Goal: Book appointment/travel/reservation

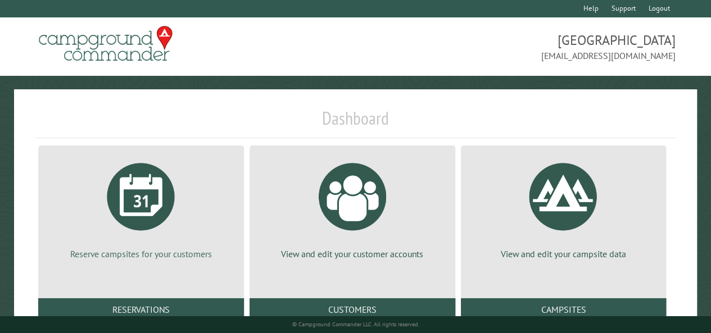
click at [151, 213] on div at bounding box center [141, 196] width 84 height 84
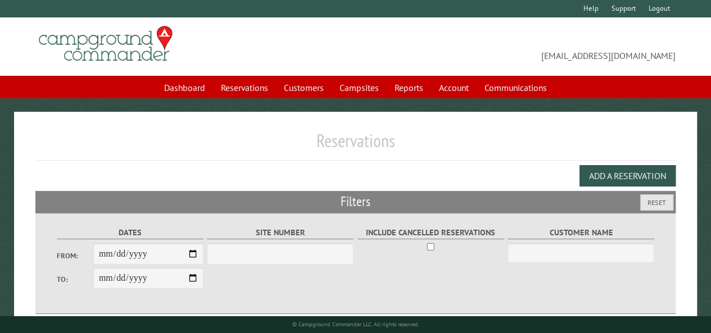
select select "***"
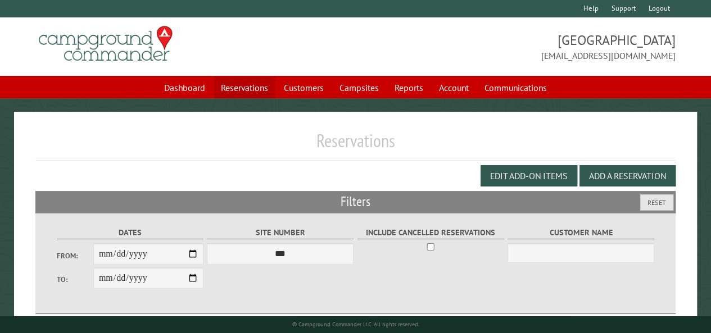
click at [243, 85] on link "Reservations" at bounding box center [244, 87] width 61 height 21
select select "***"
